Goal: Information Seeking & Learning: Learn about a topic

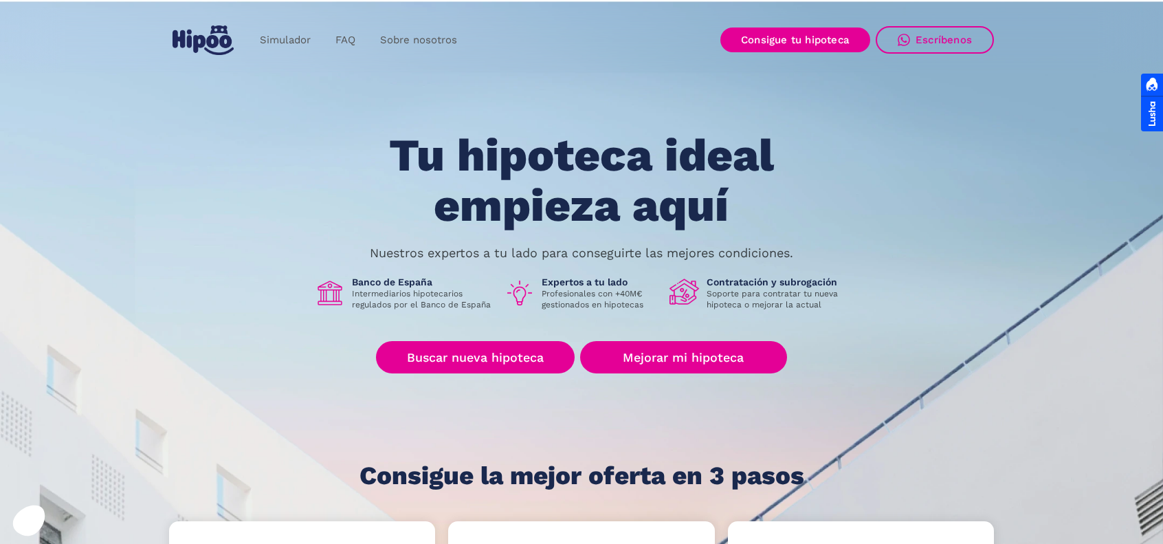
click at [377, 25] on div "Simulador FAQ Sobre nosotros Buscar nueva hipoteca Mejorar mi hipoteca Login" at bounding box center [319, 40] width 300 height 41
click at [371, 27] on link "Sobre nosotros" at bounding box center [419, 40] width 102 height 27
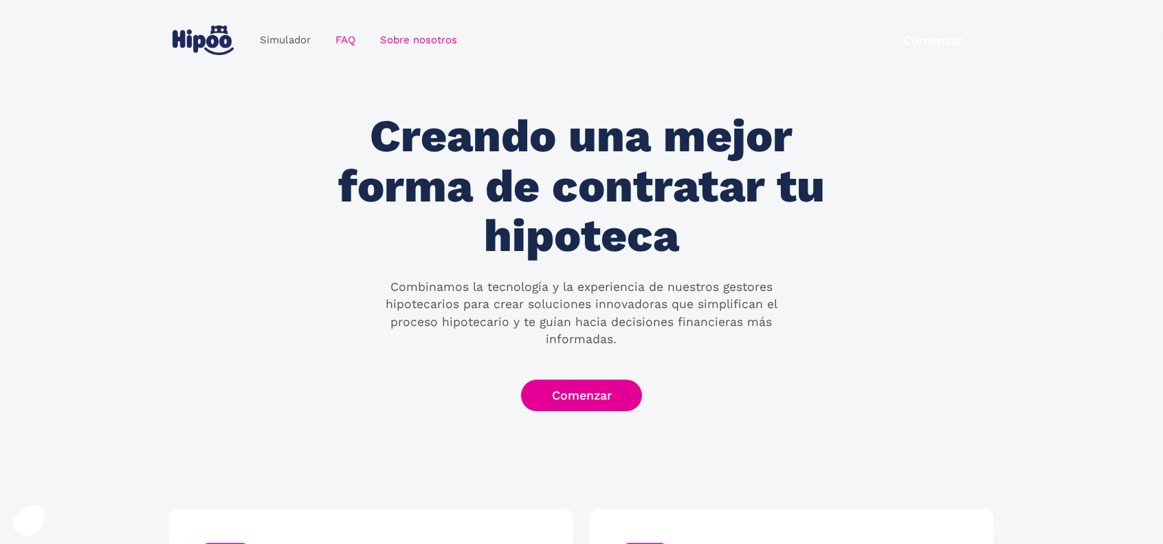
click at [339, 36] on link "FAQ" at bounding box center [345, 40] width 45 height 27
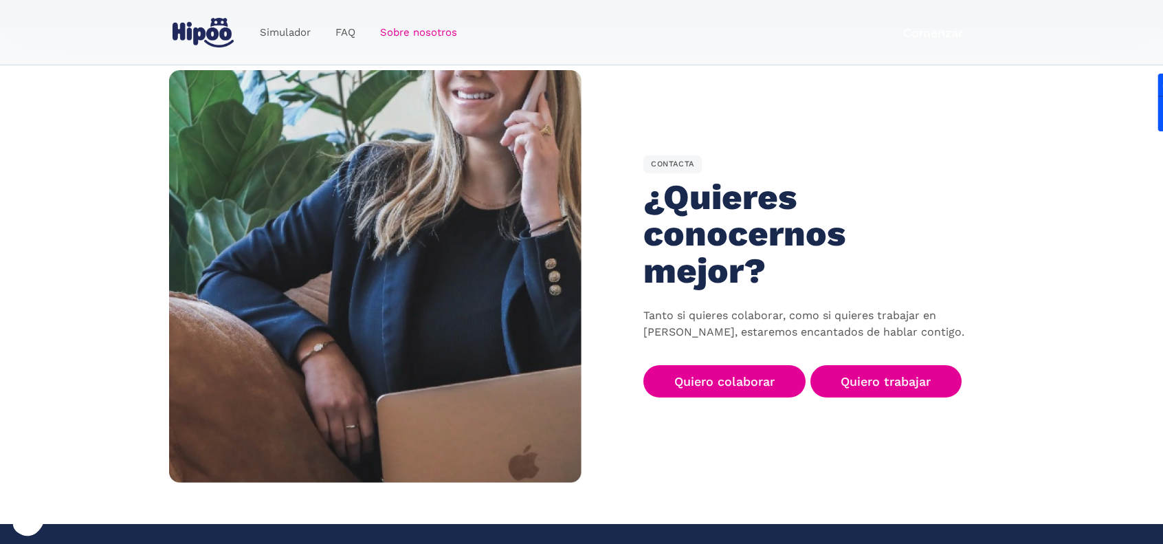
scroll to position [2230, 0]
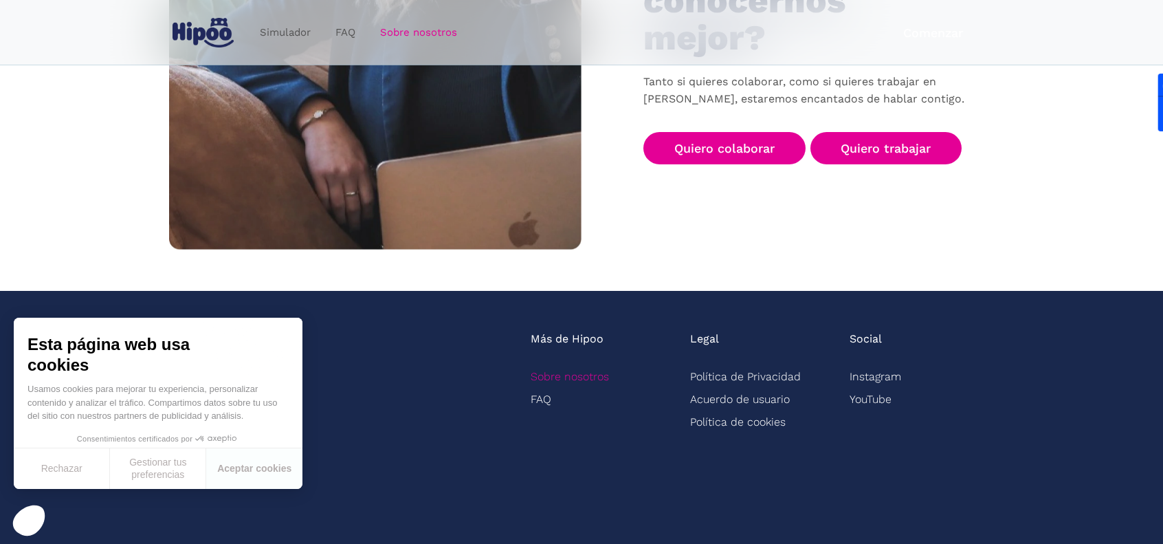
click at [587, 365] on link "Sobre nosotros" at bounding box center [570, 376] width 78 height 23
click at [61, 472] on button "Rechazar" at bounding box center [62, 468] width 96 height 41
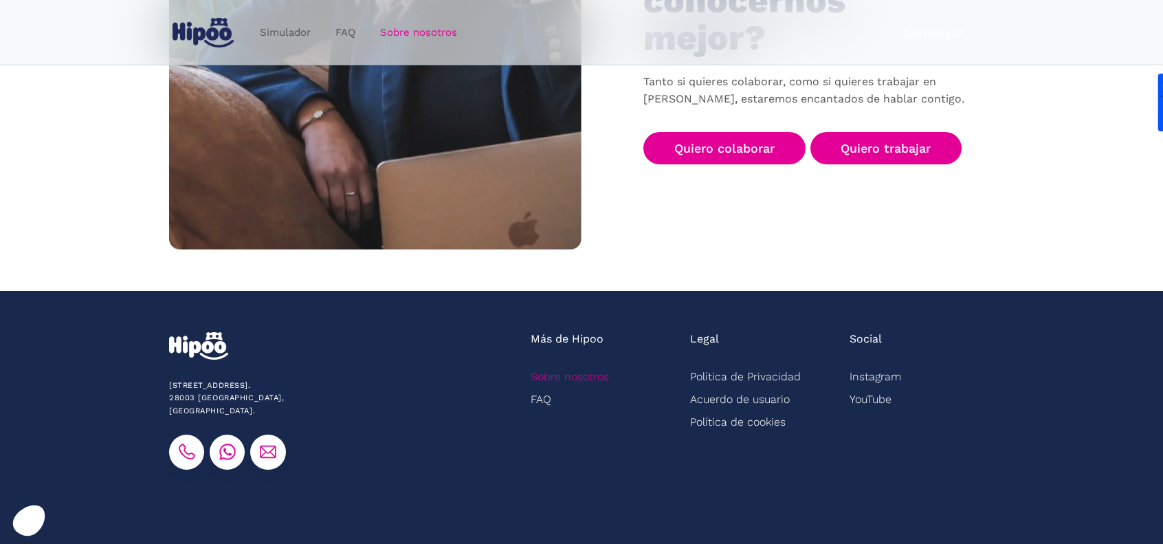
click at [565, 365] on link "Sobre nosotros" at bounding box center [570, 376] width 78 height 23
